Goal: Information Seeking & Learning: Find specific fact

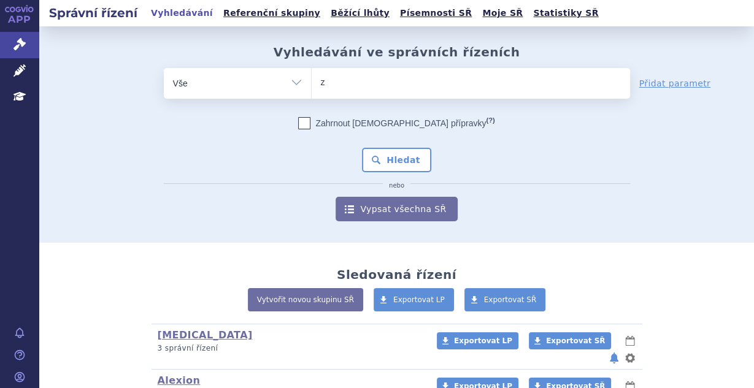
type input "ze"
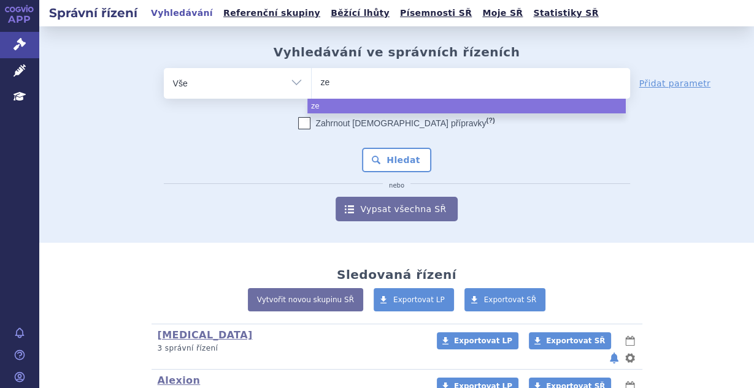
type input "zej"
type input "zejul"
type input "[MEDICAL_DATA]"
select select "[MEDICAL_DATA]"
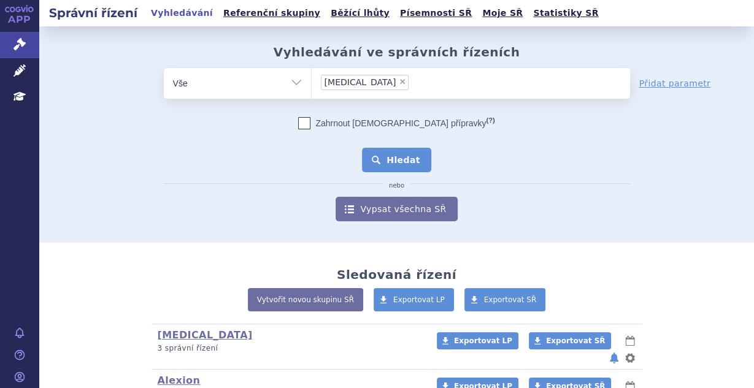
click at [388, 161] on button "Hledat" at bounding box center [396, 160] width 69 height 25
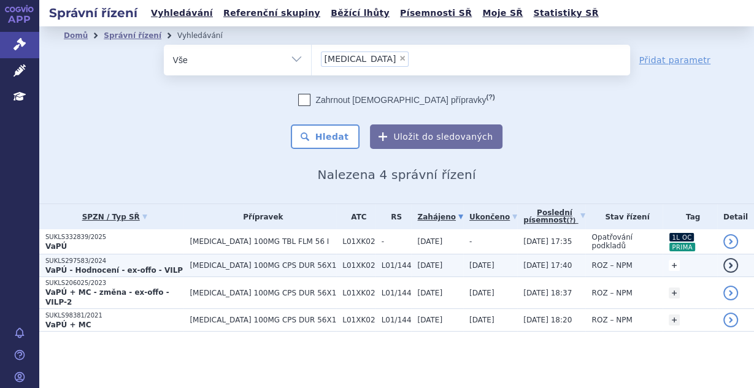
click at [669, 261] on link "+" at bounding box center [674, 265] width 11 height 11
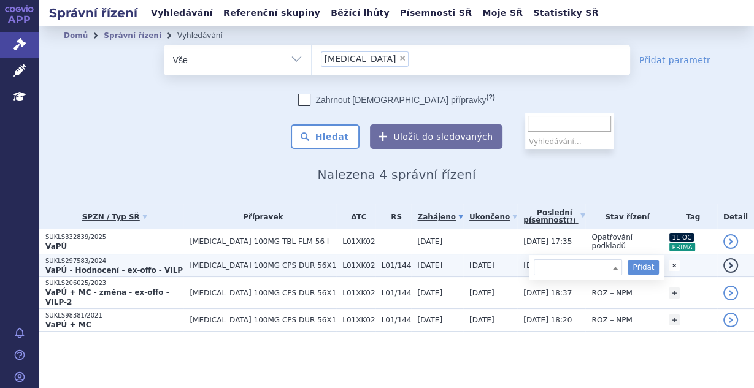
click at [551, 263] on span at bounding box center [578, 267] width 88 height 16
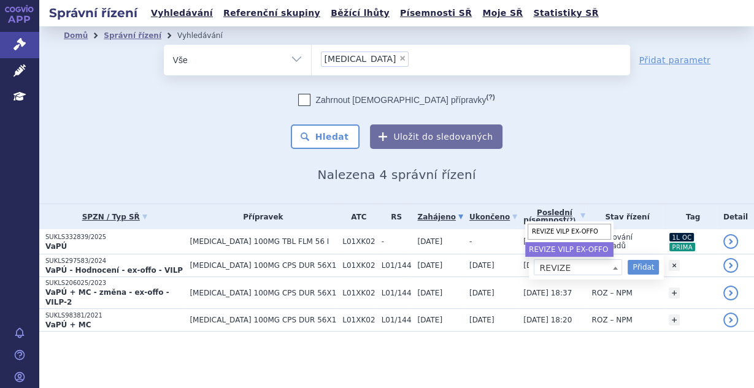
type input "REVIZE VILP EX-OFFO"
select select "REVIZE VILP EX-OFFO"
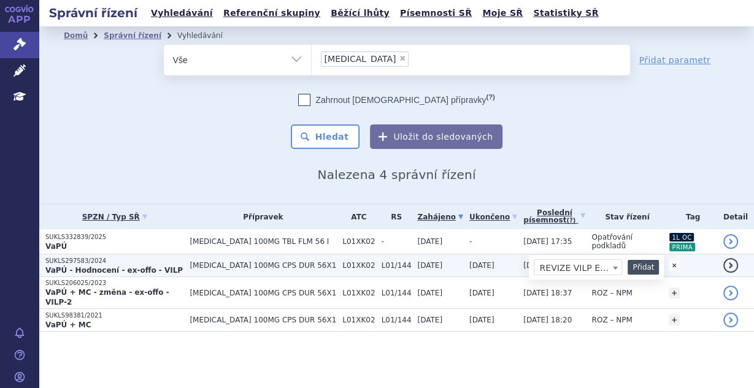
click at [628, 261] on button "Přidat" at bounding box center [643, 267] width 31 height 15
select select
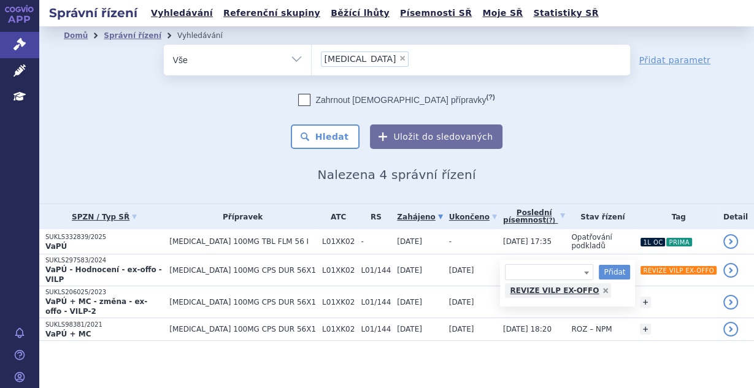
click at [584, 355] on section "Domů Správní řízení Vyhledávání Vyhledávání ve správních řízeních odstranit Vše" at bounding box center [396, 208] width 715 height 364
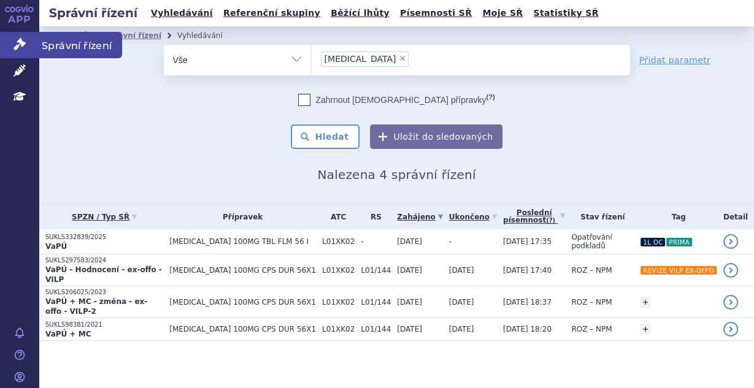
click at [17, 42] on icon at bounding box center [19, 44] width 12 height 12
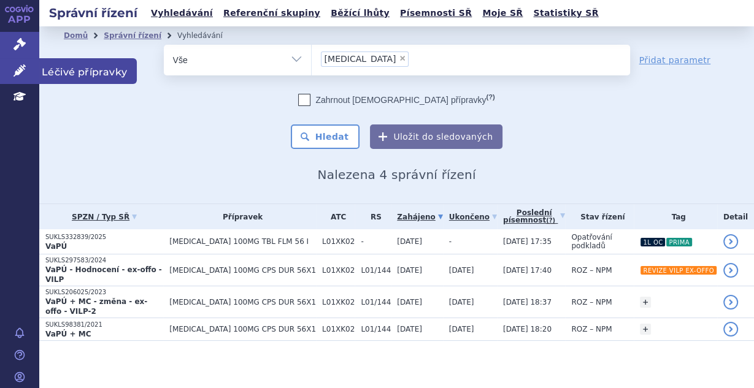
click at [11, 63] on link "Léčivé přípravky" at bounding box center [19, 71] width 39 height 26
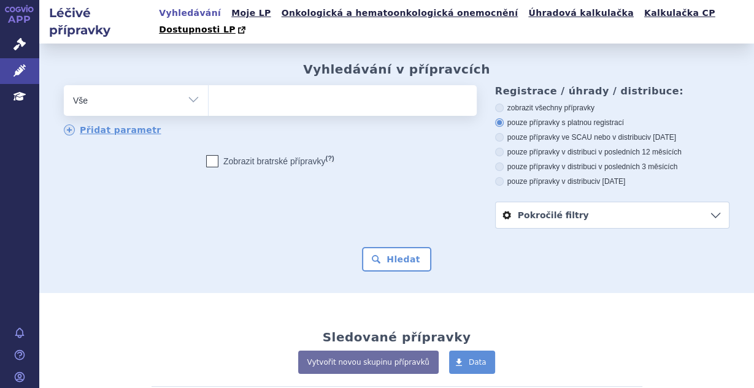
click at [246, 85] on ul at bounding box center [341, 98] width 265 height 26
click at [209, 85] on select at bounding box center [208, 100] width 1 height 31
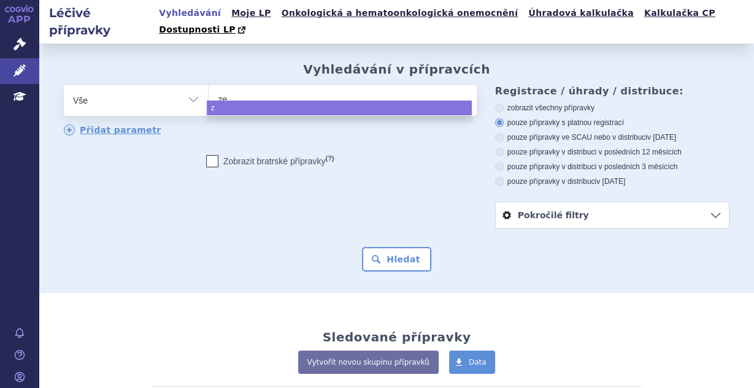
type input "zej"
type input "zejul"
type input "[MEDICAL_DATA]"
select select "[MEDICAL_DATA]"
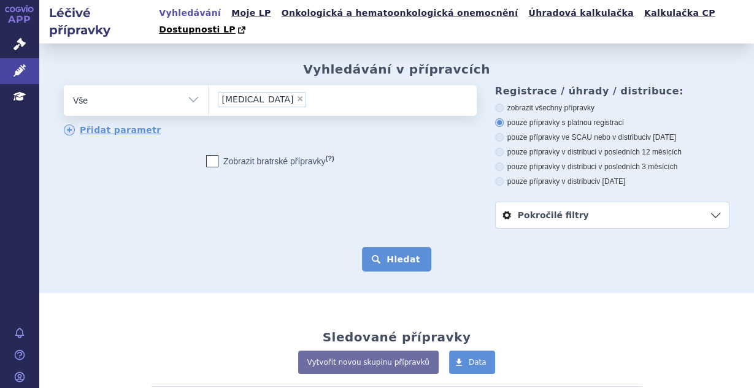
click at [390, 247] on button "Hledat" at bounding box center [396, 259] width 69 height 25
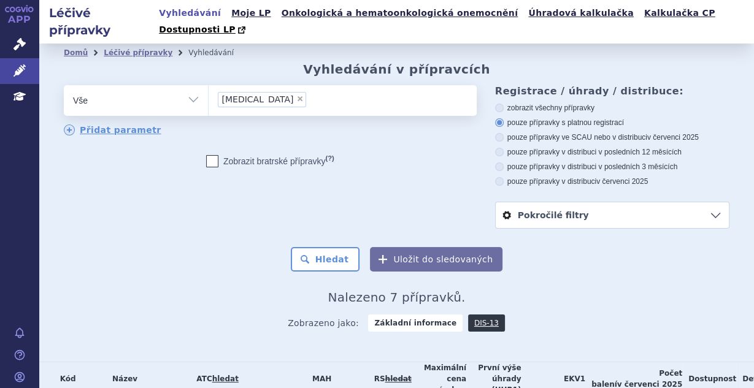
scroll to position [204, 0]
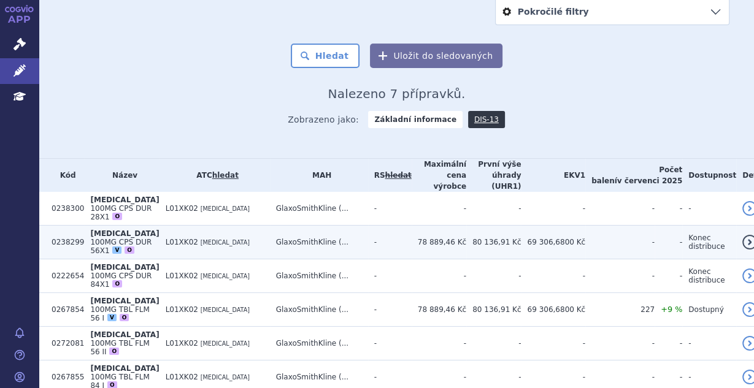
click at [334, 226] on td "GlaxoSmithKline (..." at bounding box center [319, 243] width 98 height 34
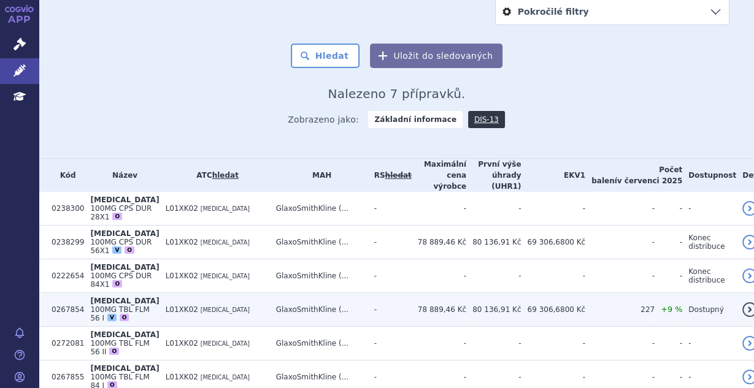
click at [324, 293] on td "GlaxoSmithKline (..." at bounding box center [319, 310] width 98 height 34
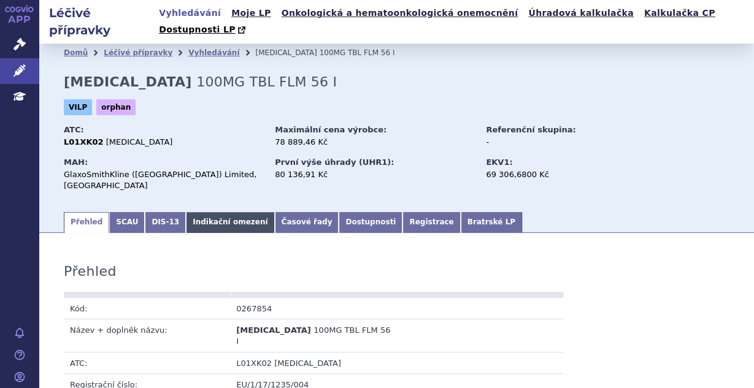
click at [210, 212] on link "Indikační omezení" at bounding box center [230, 222] width 88 height 21
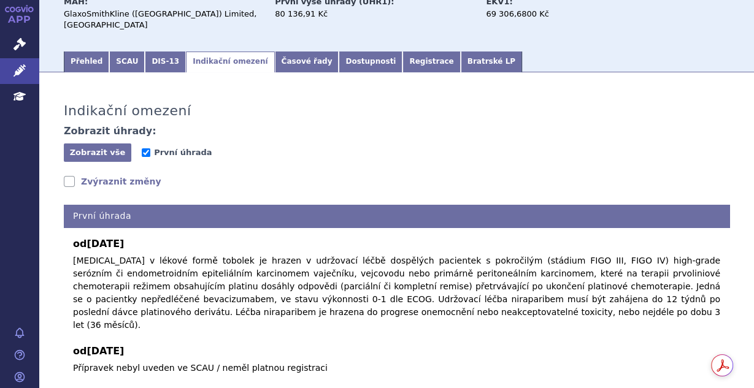
scroll to position [194, 0]
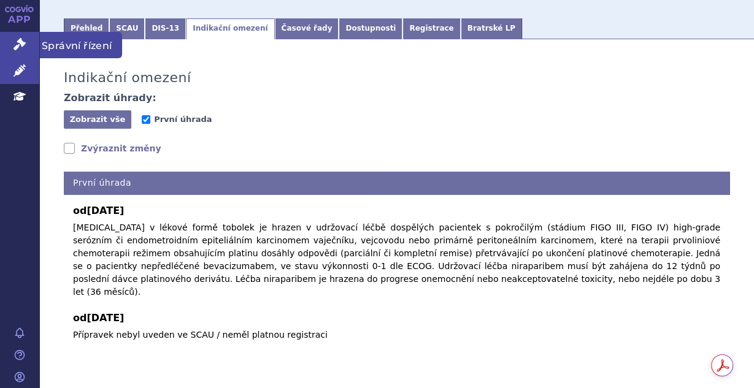
click at [25, 47] on icon at bounding box center [19, 44] width 12 height 12
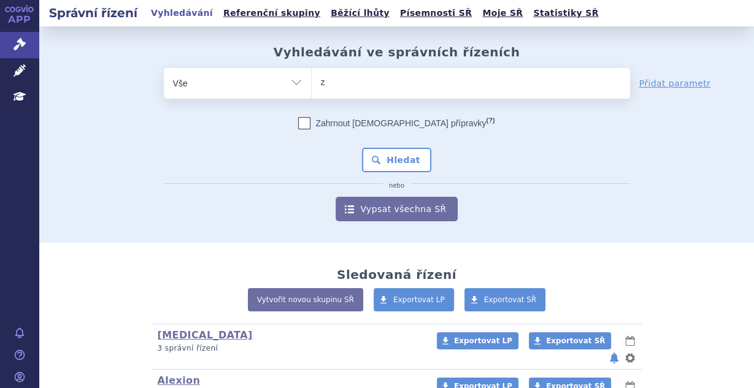
type input "zej"
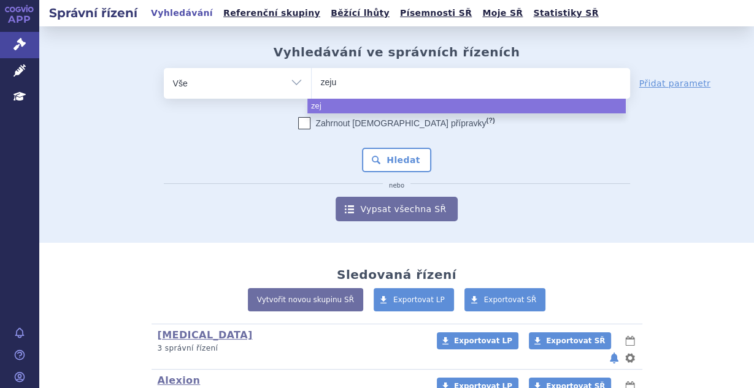
type input "zejul"
type input "[MEDICAL_DATA]"
select select "[MEDICAL_DATA]"
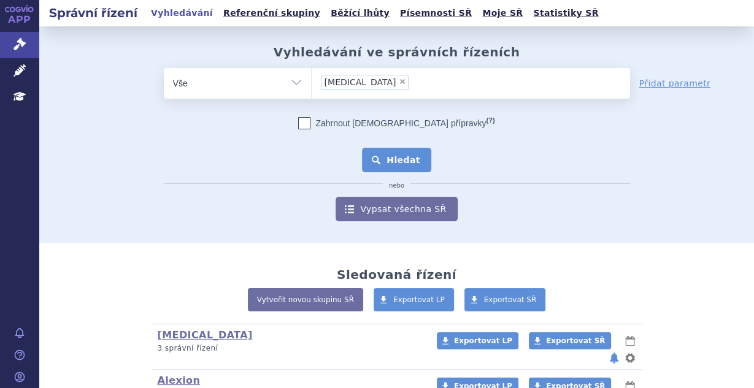
click at [394, 161] on button "Hledat" at bounding box center [396, 160] width 69 height 25
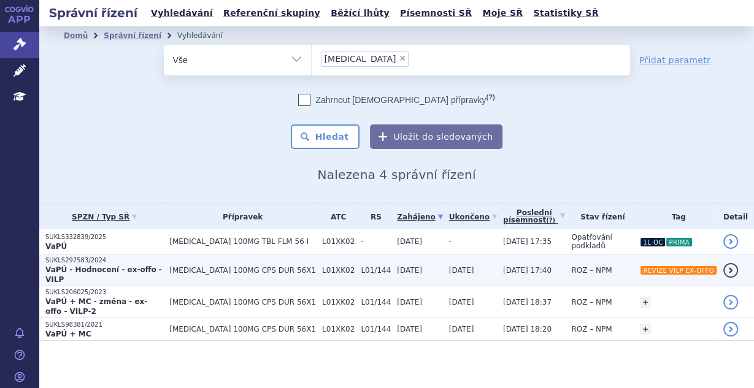
click at [397, 266] on span "05.12.2024" at bounding box center [409, 270] width 25 height 9
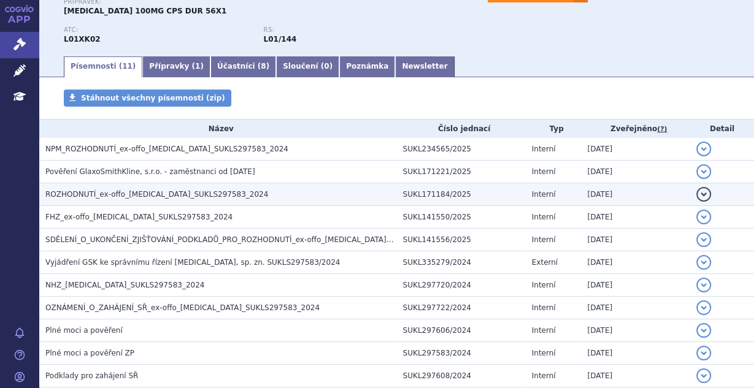
scroll to position [163, 0]
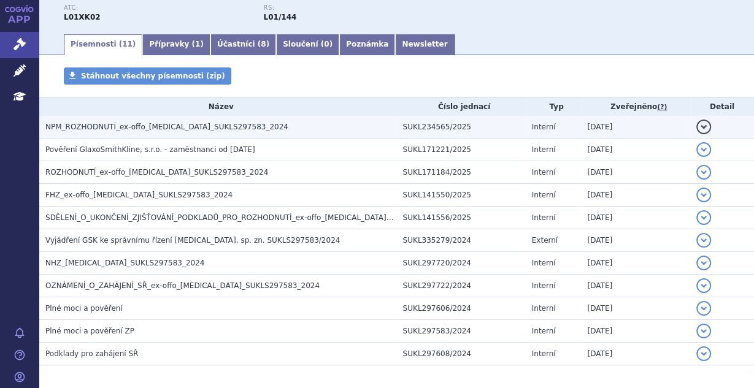
click at [215, 131] on span "NPM_ROZHODNUTÍ_ex-offo_[MEDICAL_DATA]_SUKLS297583_2024" at bounding box center [166, 127] width 243 height 9
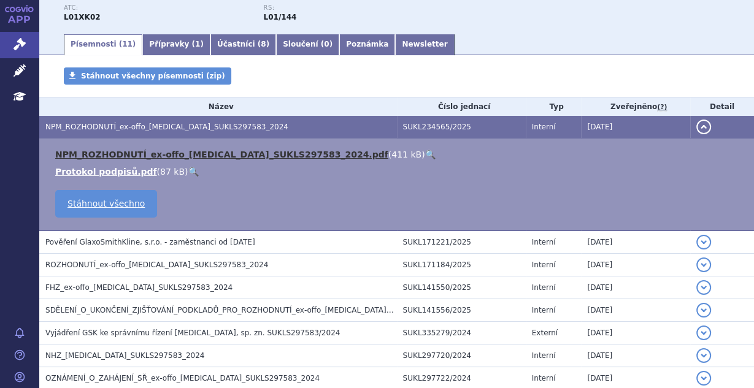
click at [213, 153] on link "NPM_ROZHODNUTÍ_ex-offo_[MEDICAL_DATA]_SUKLS297583_2024.pdf" at bounding box center [221, 155] width 333 height 10
click at [249, 159] on link "NPM_ROZHODNUTÍ_ex-offo_[MEDICAL_DATA]_SUKLS297583_2024.pdf" at bounding box center [221, 155] width 333 height 10
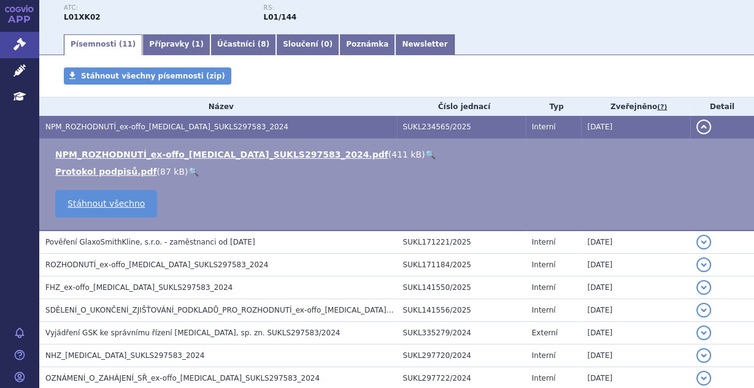
click at [545, 52] on ul "Písemnosti ( 11 ) Přípravky ( 1 ) Účastníci ( 8 ) Sloučení ( 0 ) Poznámka Newsl…" at bounding box center [397, 44] width 666 height 22
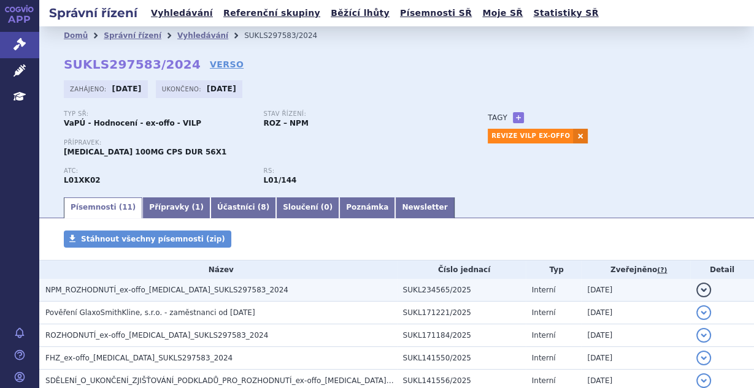
click at [186, 296] on h3 "NPM_ROZHODNUTÍ_ex-offo_[MEDICAL_DATA]_SUKLS297583_2024" at bounding box center [221, 290] width 352 height 12
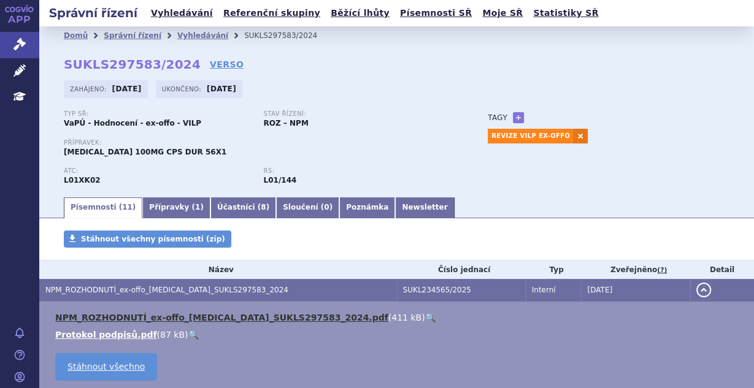
click at [205, 317] on link "NPM_ROZHODNUTÍ_ex-offo_ZEJULA_SUKLS297583_2024.pdf" at bounding box center [221, 318] width 333 height 10
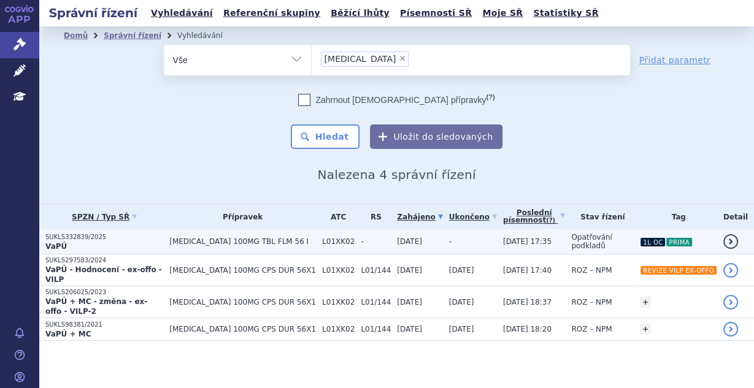
drag, startPoint x: 0, startPoint y: 0, endPoint x: 298, endPoint y: 239, distance: 381.4
click at [298, 239] on span "[MEDICAL_DATA] 100MG TBL FLM 56 I" at bounding box center [242, 241] width 147 height 9
